Goal: Transaction & Acquisition: Purchase product/service

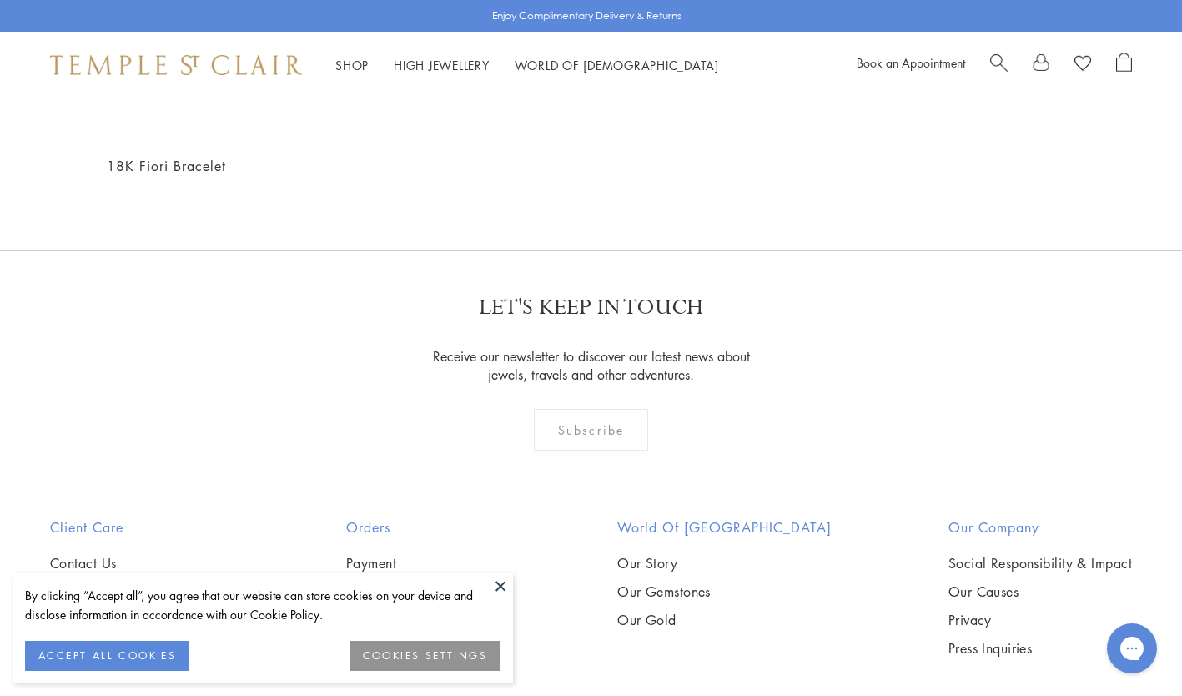
click at [989, 45] on div "Shop Shop Categories Amulets Pendants & Charms Lockets Chains & Leather Cords E…" at bounding box center [591, 65] width 1182 height 67
click at [993, 50] on div "Shop Shop Categories Amulets Pendants & Charms Lockets Chains & Leather Cords E…" at bounding box center [591, 65] width 1182 height 67
click at [994, 53] on span "Search" at bounding box center [999, 62] width 18 height 18
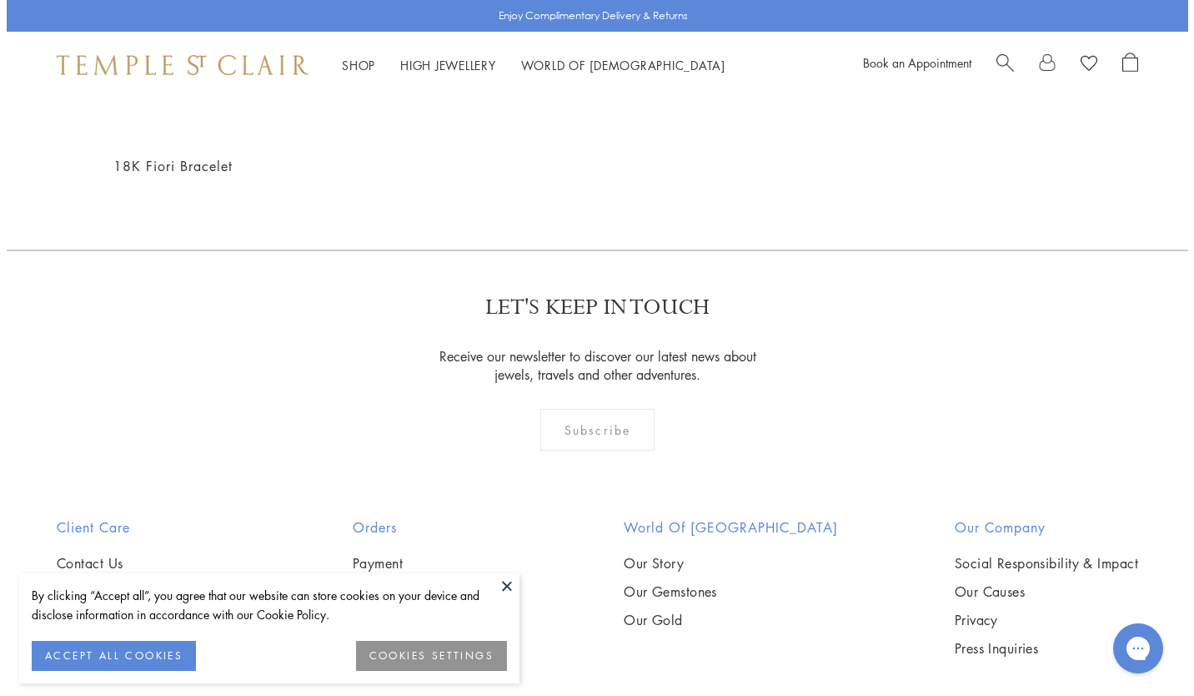
scroll to position [1847, 0]
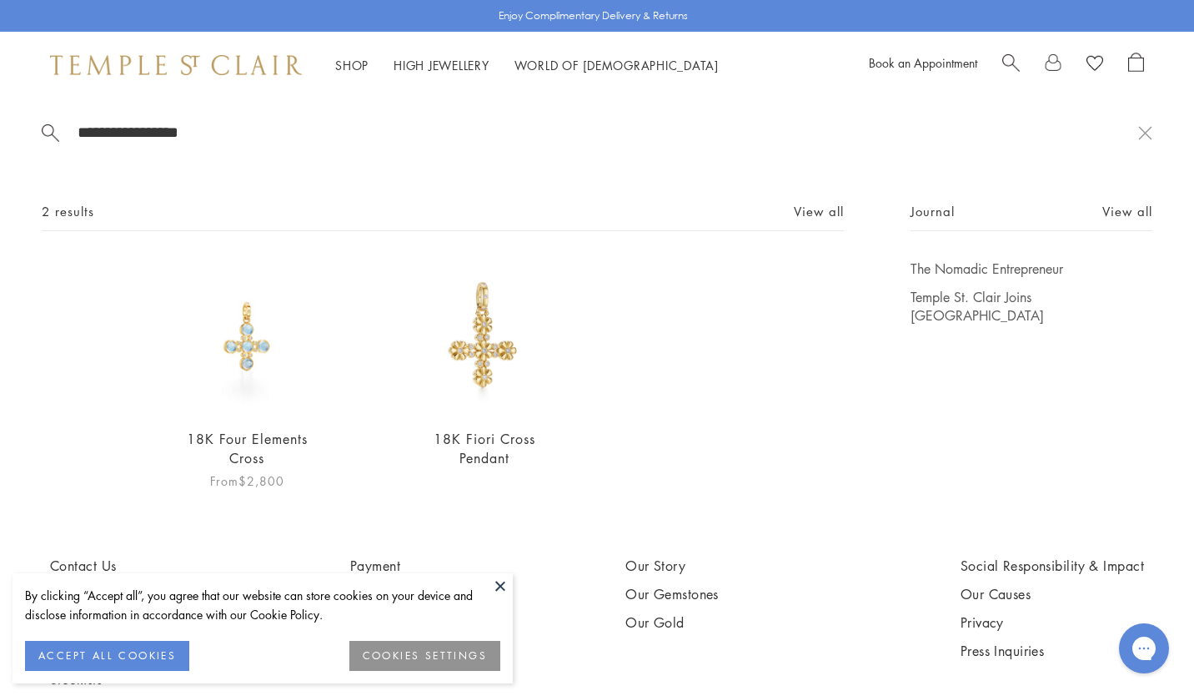
type input "**********"
click at [269, 377] on img at bounding box center [247, 336] width 154 height 154
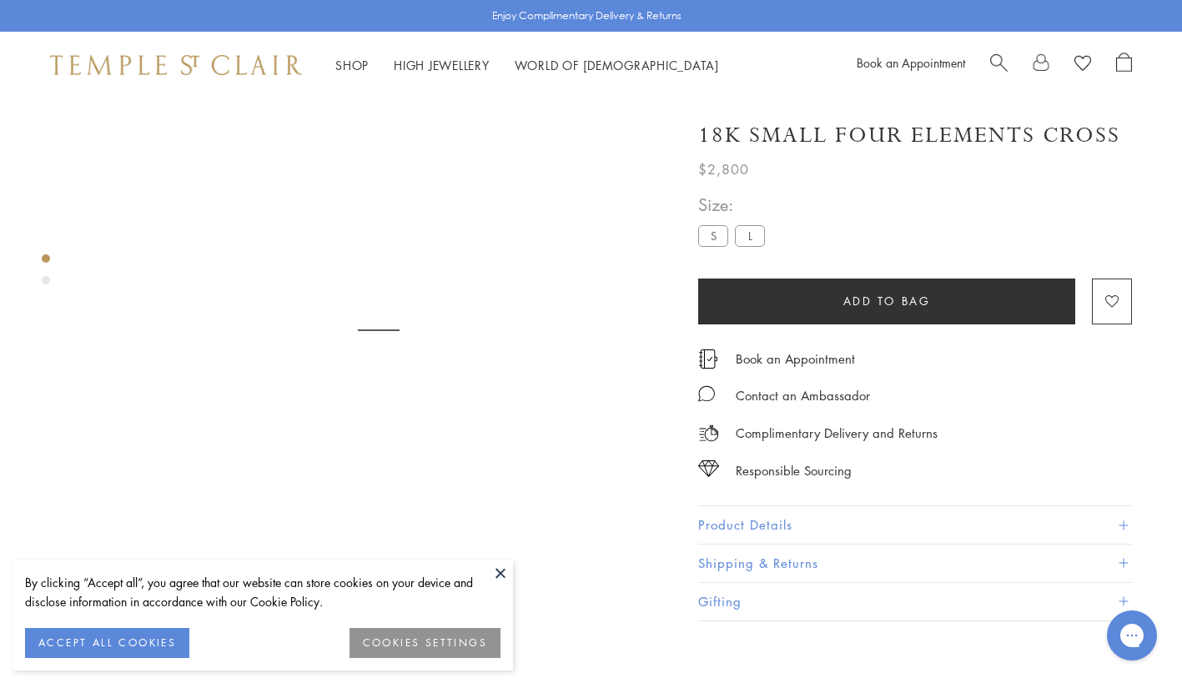
scroll to position [98, 0]
